Goal: Find specific page/section: Find specific page/section

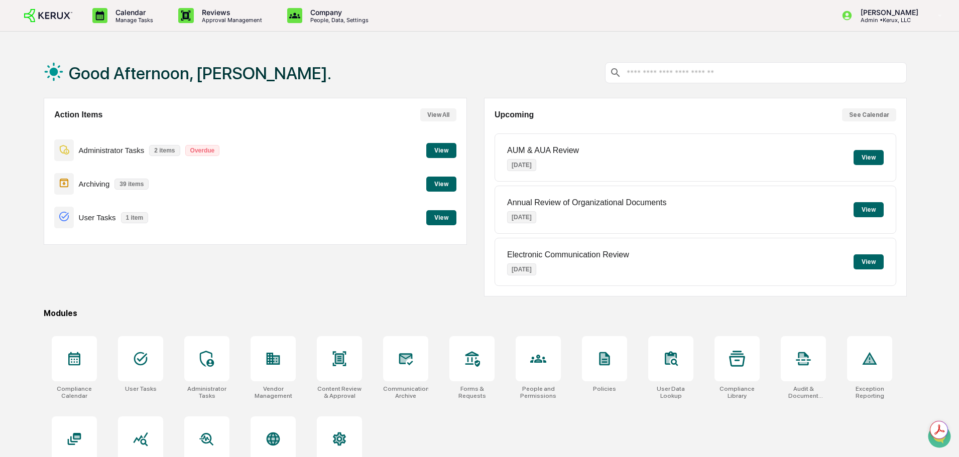
click at [441, 154] on button "View" at bounding box center [441, 150] width 30 height 15
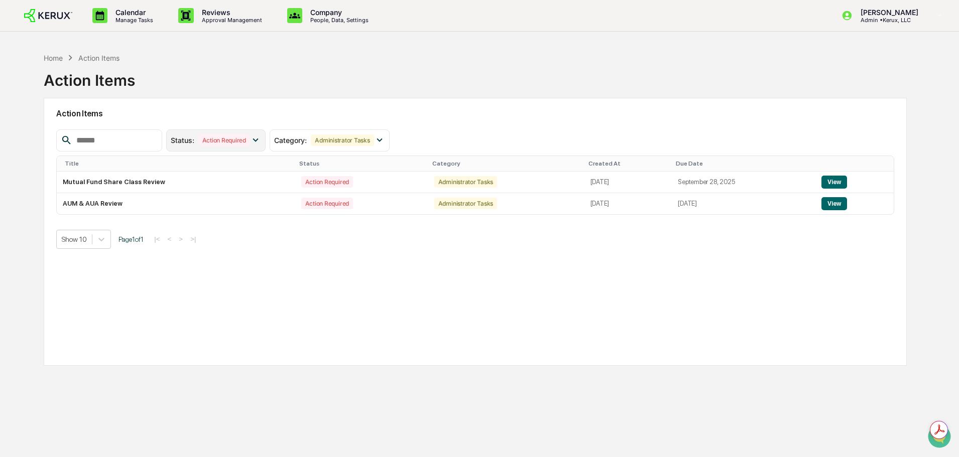
click at [261, 146] on icon at bounding box center [255, 140] width 11 height 11
click at [109, 21] on p "Manage Tasks" at bounding box center [132, 20] width 51 height 7
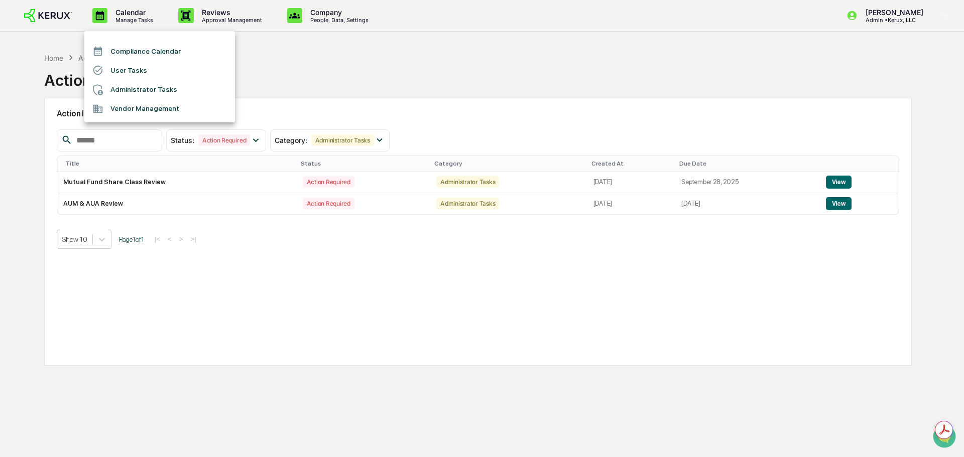
click at [205, 22] on div at bounding box center [482, 228] width 964 height 457
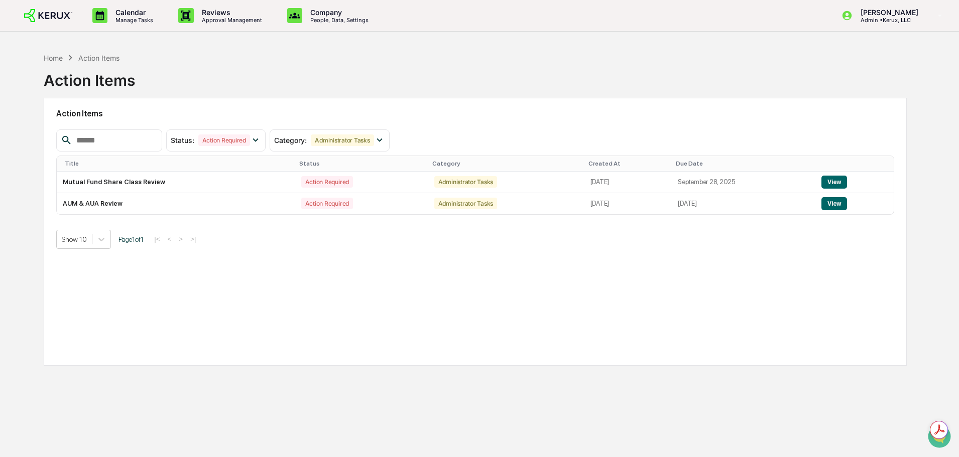
click at [205, 22] on p "Approval Management" at bounding box center [230, 20] width 73 height 7
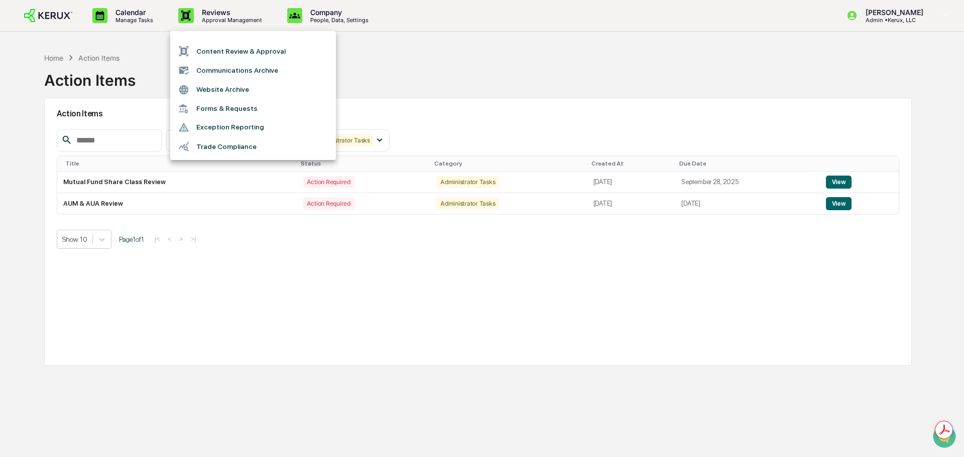
click at [156, 18] on div at bounding box center [482, 228] width 964 height 457
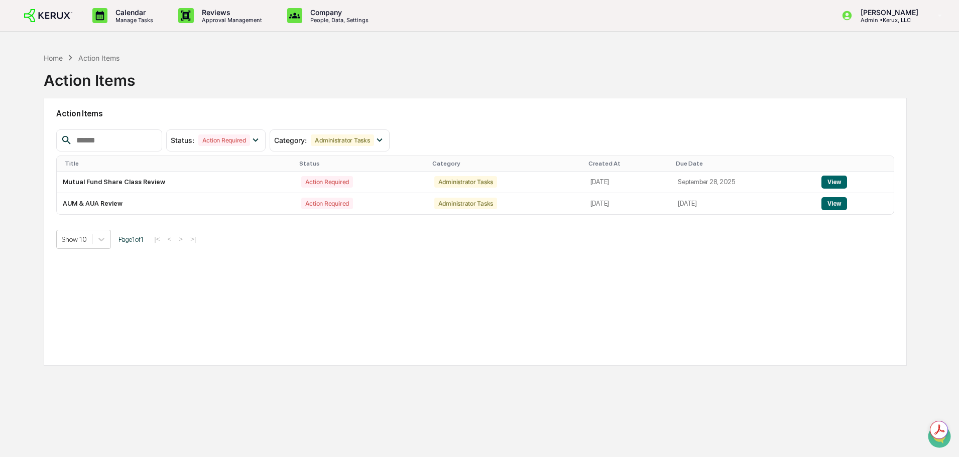
click at [156, 18] on p "Manage Tasks" at bounding box center [132, 20] width 51 height 7
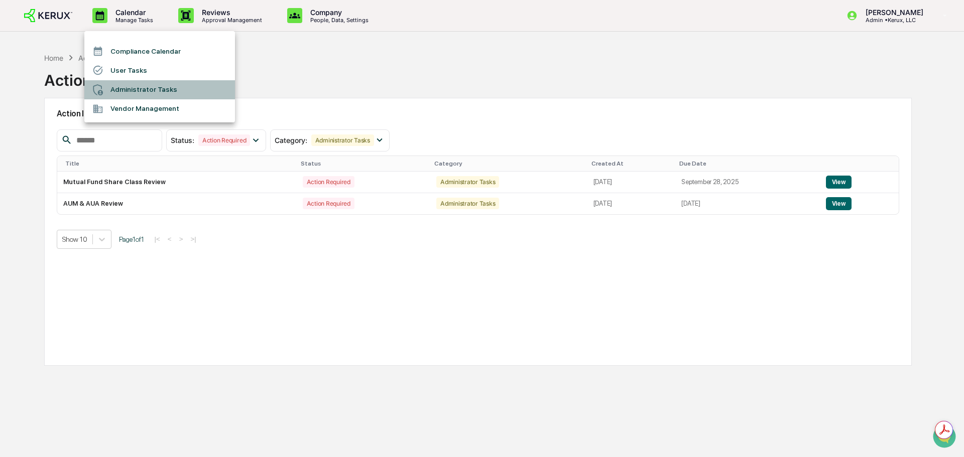
click at [179, 91] on li "Administrator Tasks" at bounding box center [159, 89] width 151 height 19
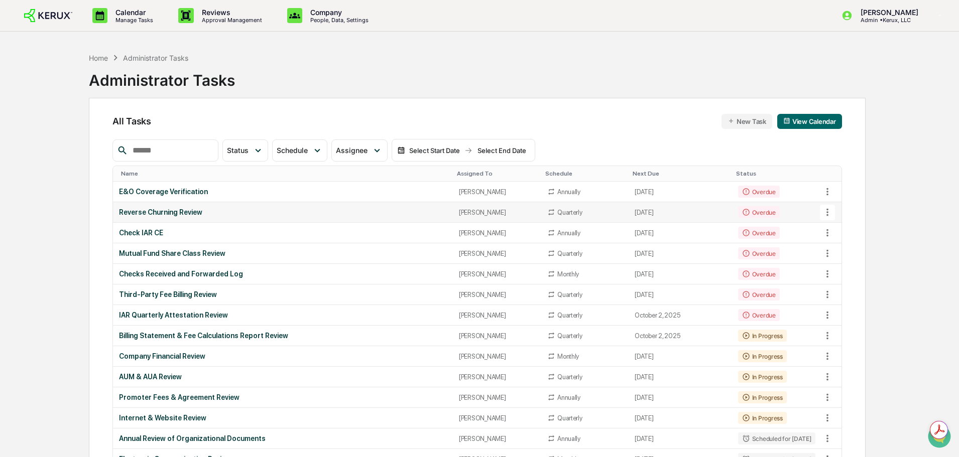
click at [180, 211] on div "Reverse Churning Review" at bounding box center [282, 212] width 327 height 8
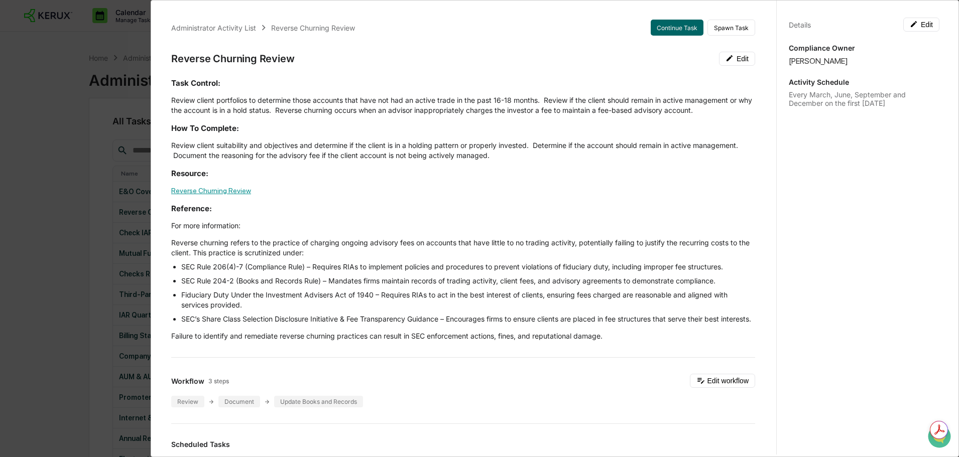
click at [221, 191] on link "Reverse Churning Review" at bounding box center [211, 191] width 80 height 8
